Goal: Find specific page/section: Find specific page/section

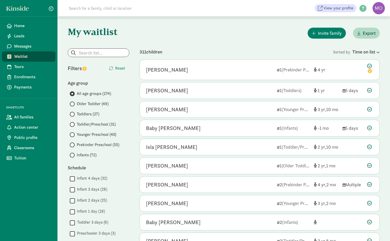
click at [71, 104] on input "Older Toddler (49)" at bounding box center [71, 104] width 3 height 3
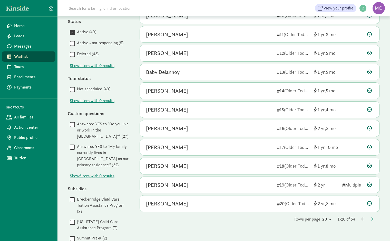
scroll to position [226, 0]
click at [373, 217] on icon at bounding box center [372, 219] width 3 height 4
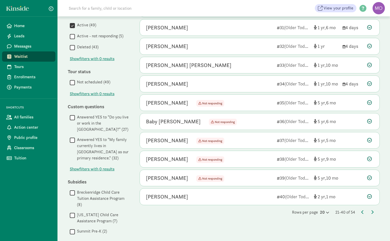
scroll to position [235, 0]
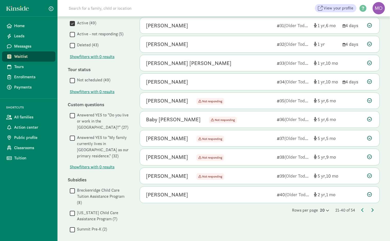
click at [371, 208] on icon at bounding box center [372, 210] width 3 height 4
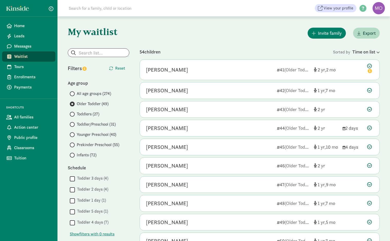
scroll to position [0, 0]
click at [77, 114] on span "Toddlers (27)" at bounding box center [88, 114] width 23 height 6
click at [73, 114] on input "Toddlers (27)" at bounding box center [71, 114] width 3 height 3
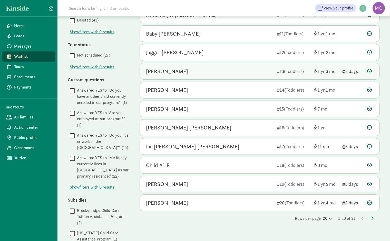
scroll to position [232, 0]
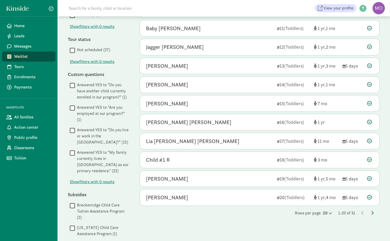
click at [372, 211] on icon at bounding box center [372, 213] width 3 height 4
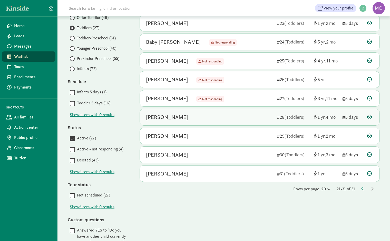
scroll to position [90, 0]
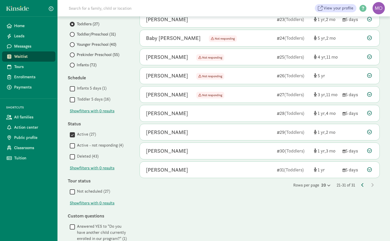
click at [362, 183] on icon at bounding box center [362, 185] width 3 height 4
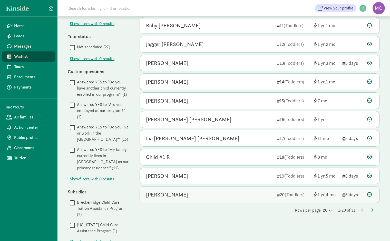
scroll to position [238, 0]
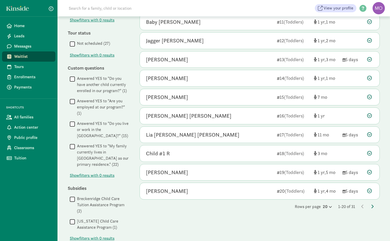
click at [372, 205] on icon at bounding box center [372, 207] width 3 height 4
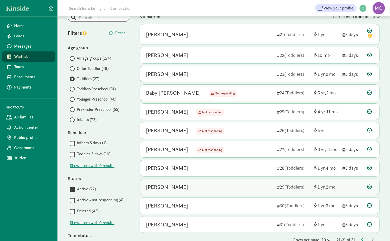
scroll to position [15, 0]
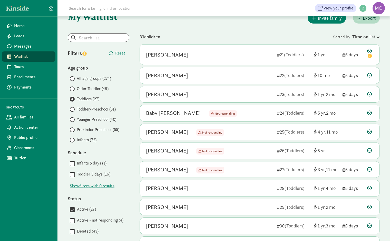
click at [73, 89] on span at bounding box center [72, 89] width 5 height 5
click at [73, 89] on input "Older Toddler (49)" at bounding box center [71, 88] width 3 height 3
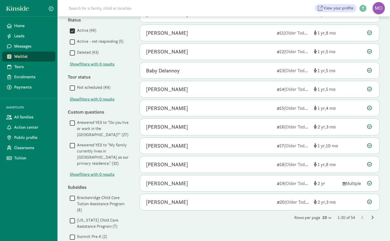
scroll to position [229, 0]
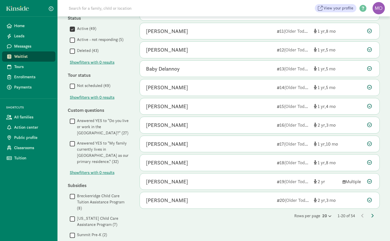
click at [372, 214] on icon at bounding box center [372, 216] width 3 height 4
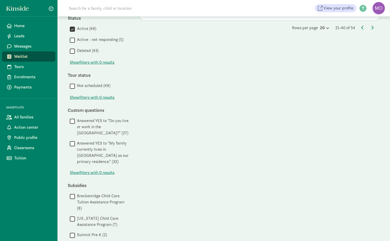
scroll to position [0, 0]
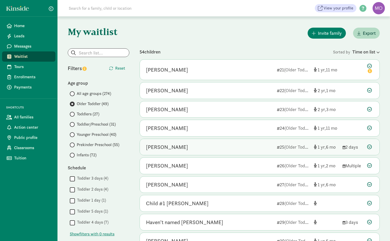
click at [169, 147] on div "[PERSON_NAME]" at bounding box center [167, 147] width 42 height 8
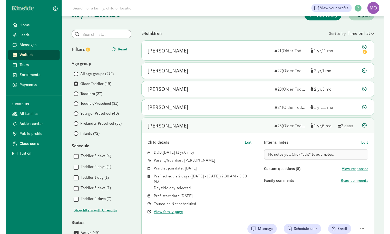
scroll to position [28, 0]
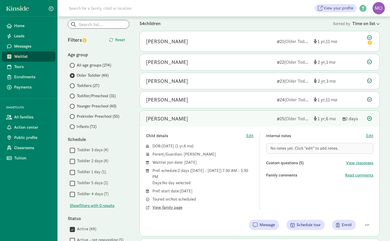
click at [172, 209] on span "View family page" at bounding box center [167, 208] width 30 height 6
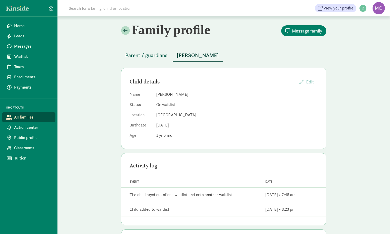
click at [152, 55] on span "Parent / guardians" at bounding box center [146, 55] width 42 height 8
